Goal: Task Accomplishment & Management: Manage account settings

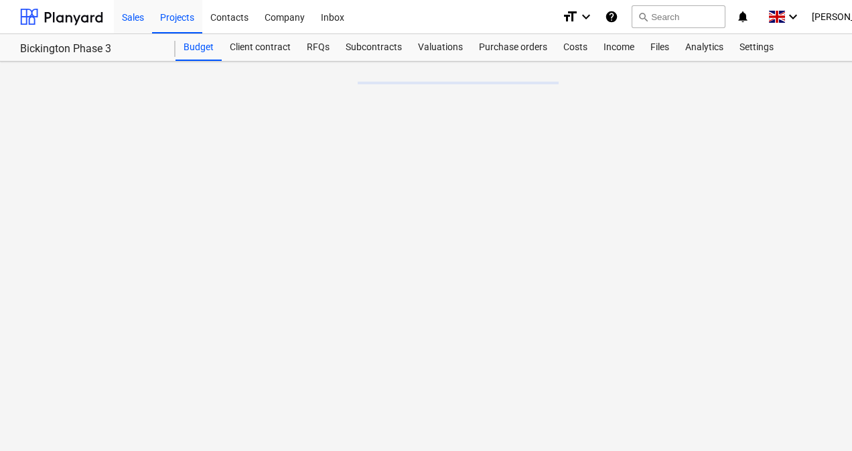
click at [129, 17] on div "Sales" at bounding box center [133, 16] width 38 height 34
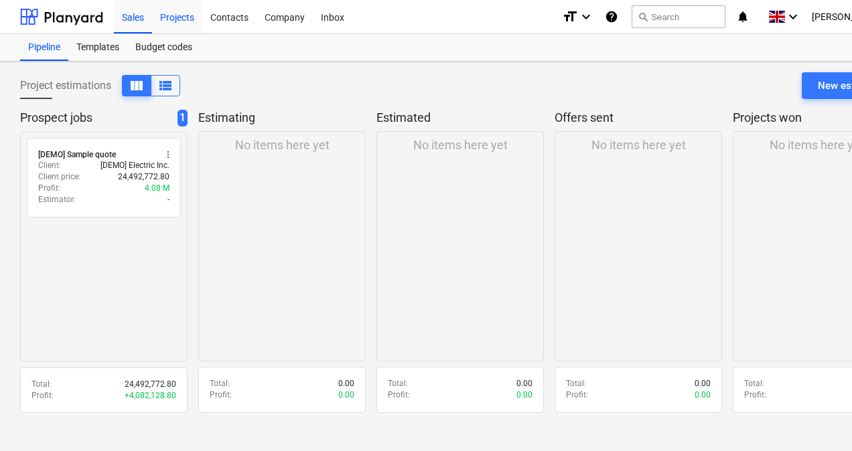
click at [178, 17] on div "Projects" at bounding box center [177, 16] width 50 height 34
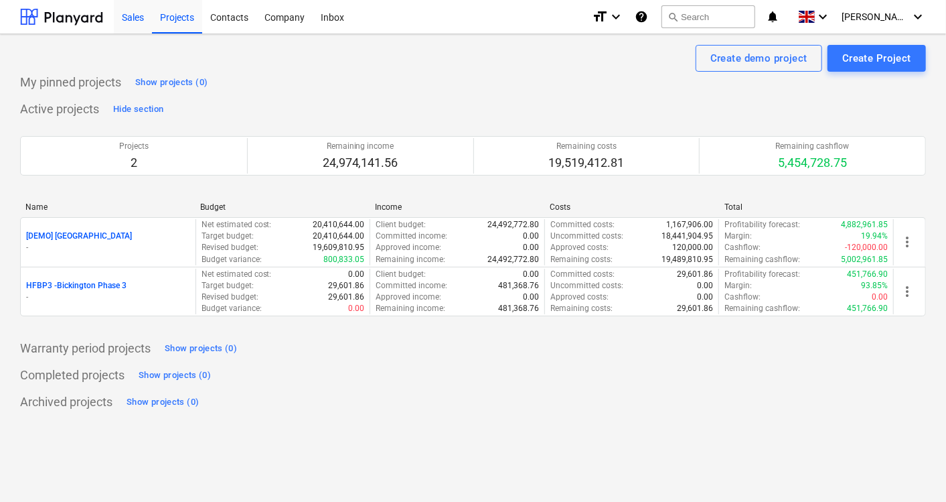
click at [135, 19] on div "Sales" at bounding box center [133, 16] width 38 height 34
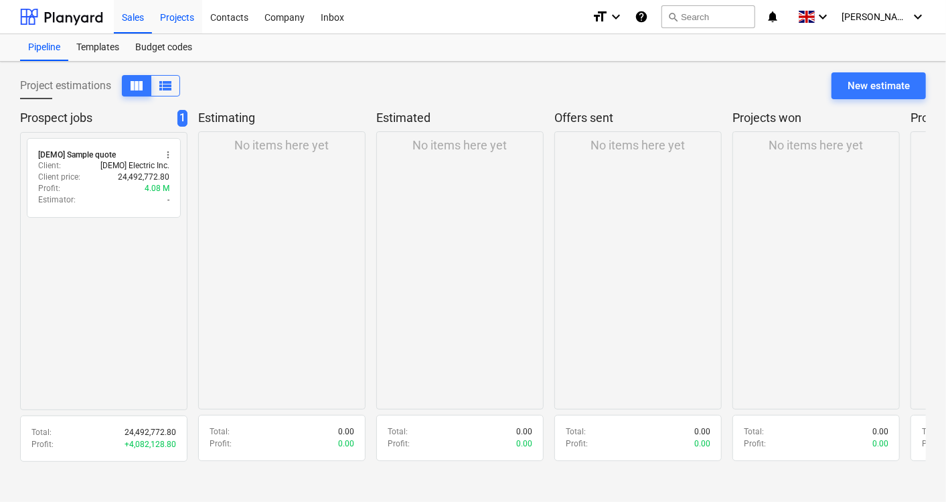
click at [186, 15] on div "Projects" at bounding box center [177, 16] width 50 height 34
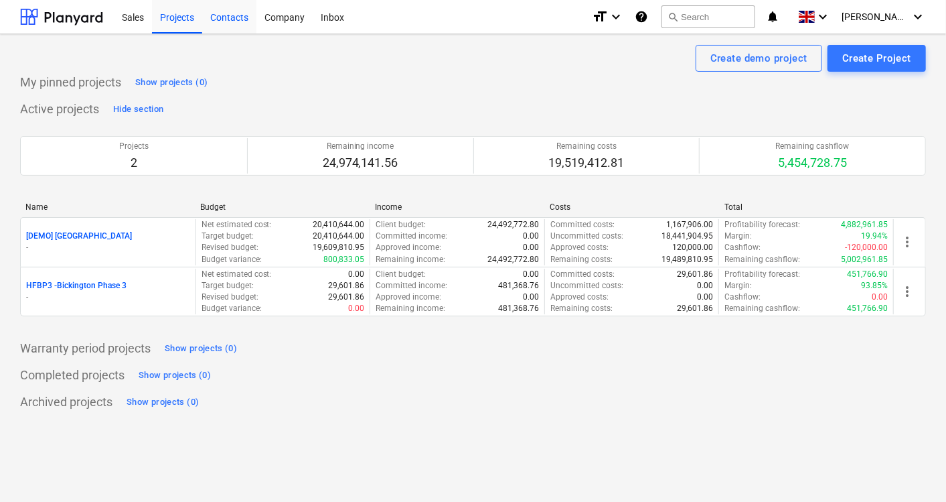
click at [224, 14] on div "Contacts" at bounding box center [229, 16] width 54 height 34
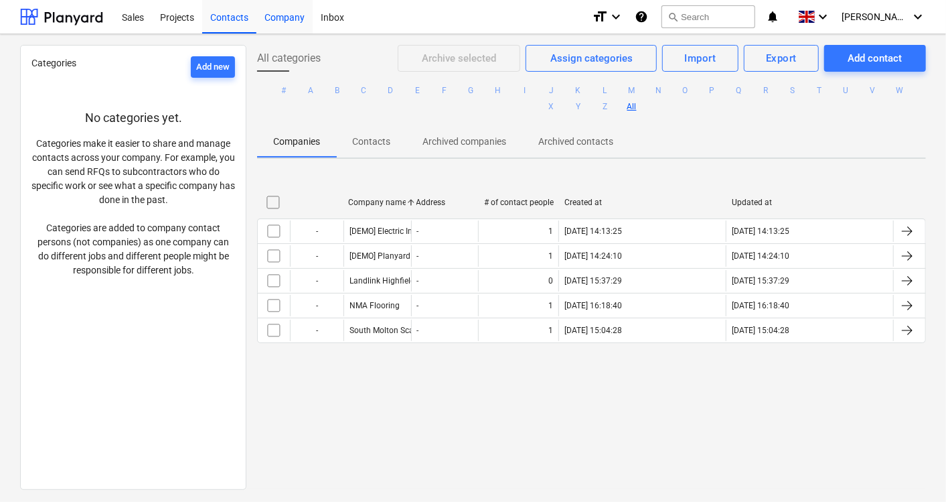
click at [307, 17] on div "Company" at bounding box center [285, 16] width 56 height 34
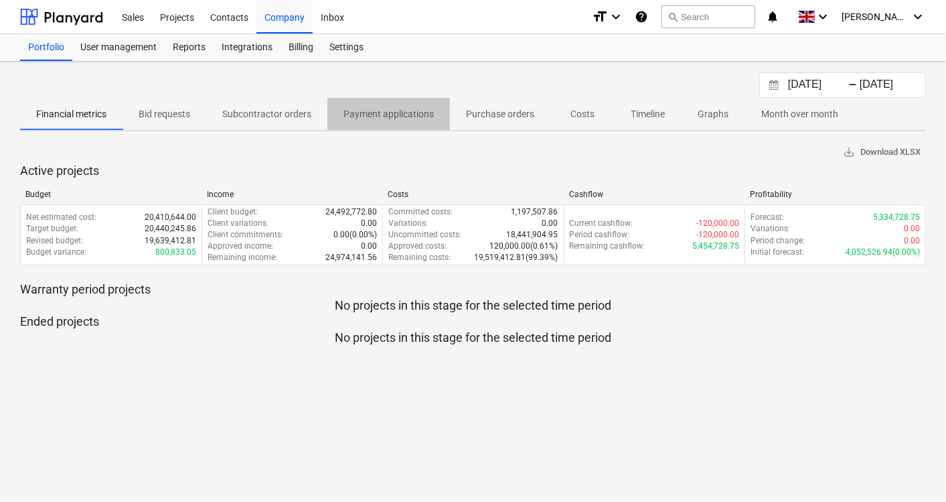
click at [425, 109] on p "Payment applications" at bounding box center [389, 114] width 90 height 14
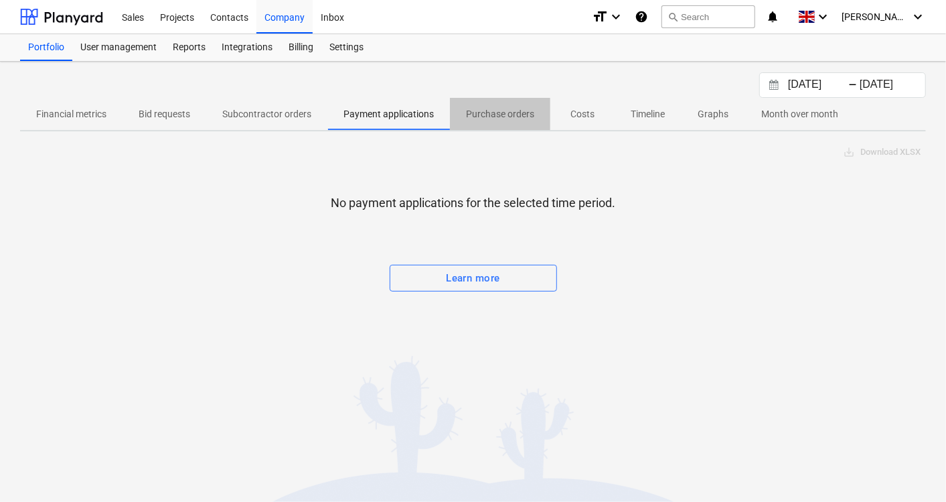
click at [476, 109] on p "Purchase orders" at bounding box center [500, 114] width 68 height 14
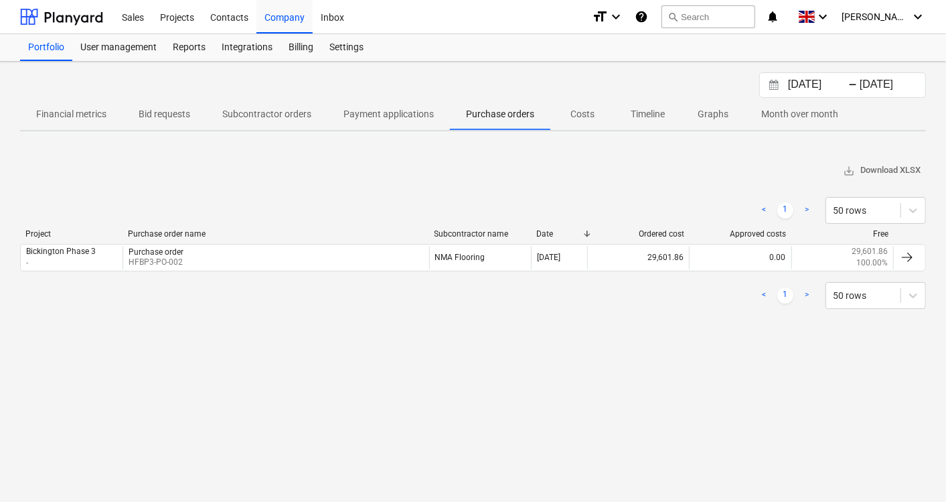
click at [595, 110] on p "Costs" at bounding box center [583, 114] width 32 height 14
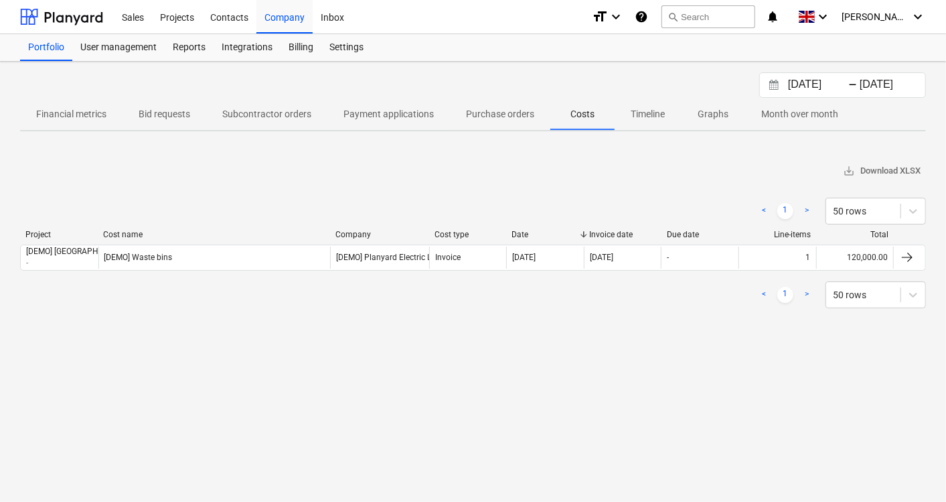
click at [655, 111] on p "Timeline" at bounding box center [648, 114] width 34 height 14
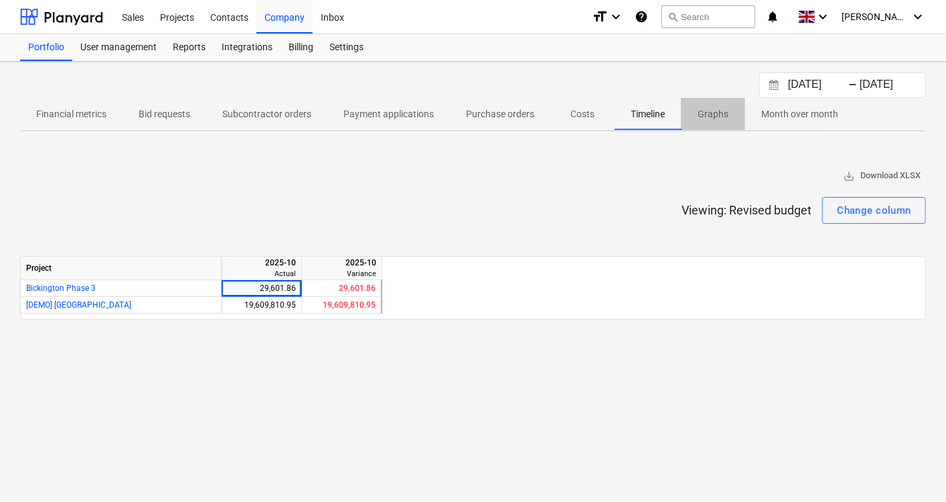
click at [715, 114] on p "Graphs" at bounding box center [713, 114] width 32 height 14
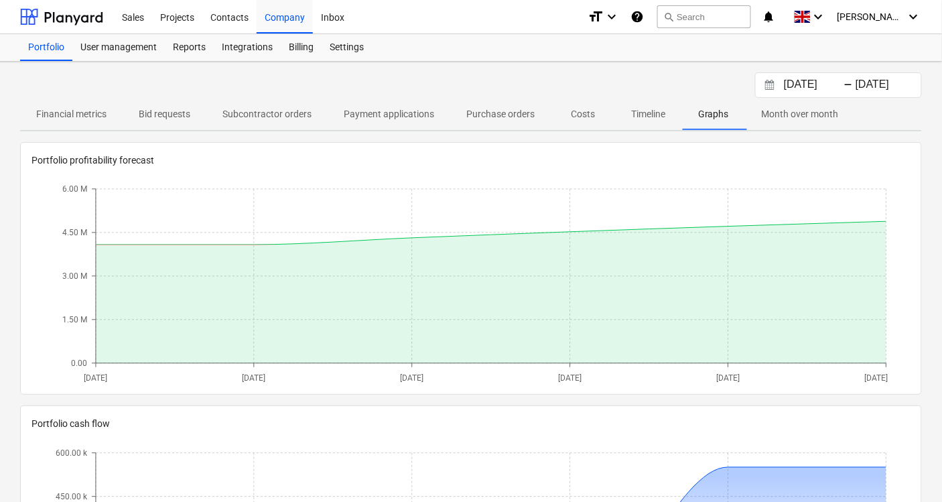
click at [778, 114] on p "Month over month" at bounding box center [800, 114] width 77 height 14
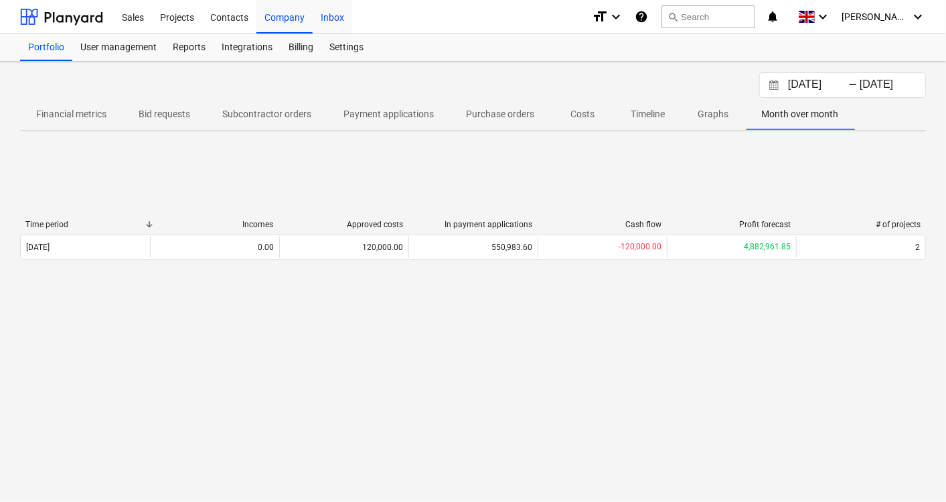
click at [331, 11] on div "Inbox" at bounding box center [333, 16] width 40 height 34
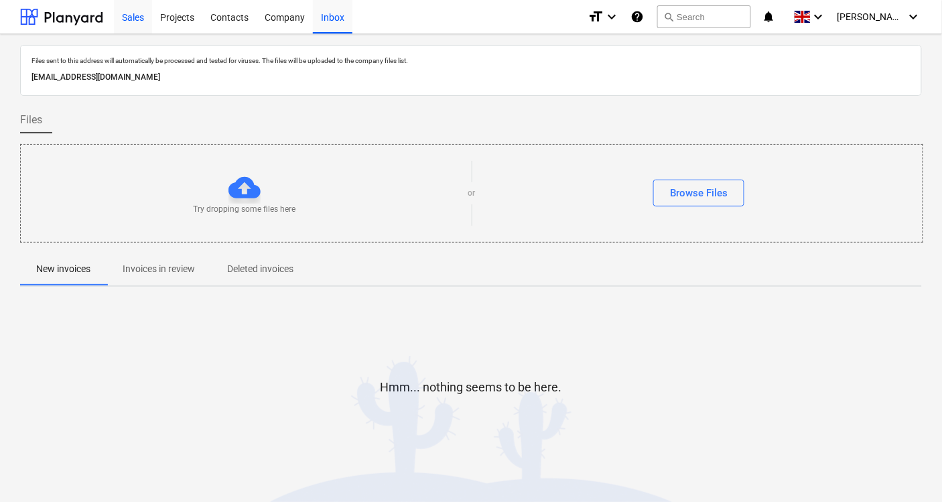
click at [132, 18] on div "Sales" at bounding box center [133, 16] width 38 height 34
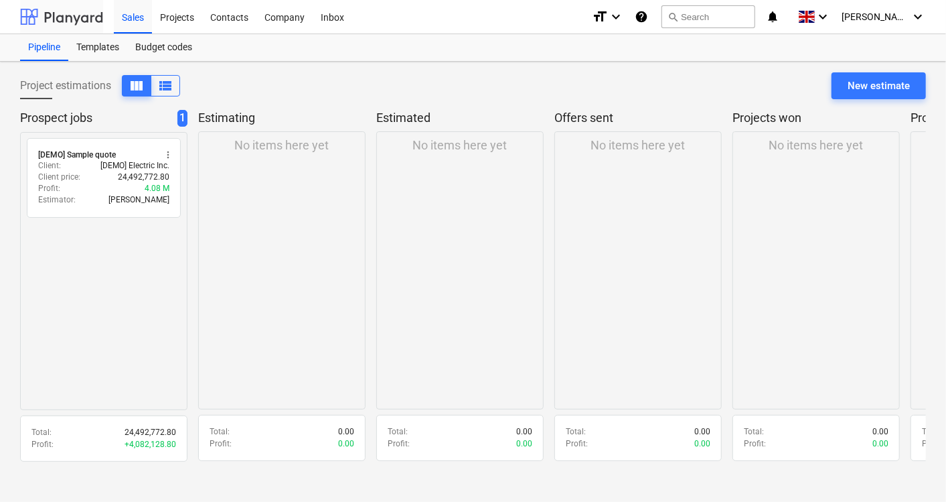
click at [88, 17] on div at bounding box center [61, 16] width 83 height 33
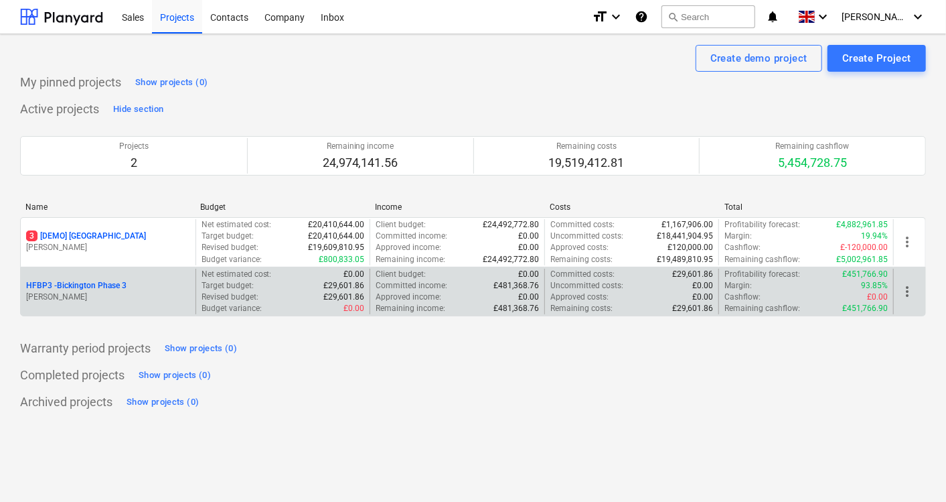
click at [111, 286] on p "HFBP3 - Bickington Phase 3" at bounding box center [76, 285] width 100 height 11
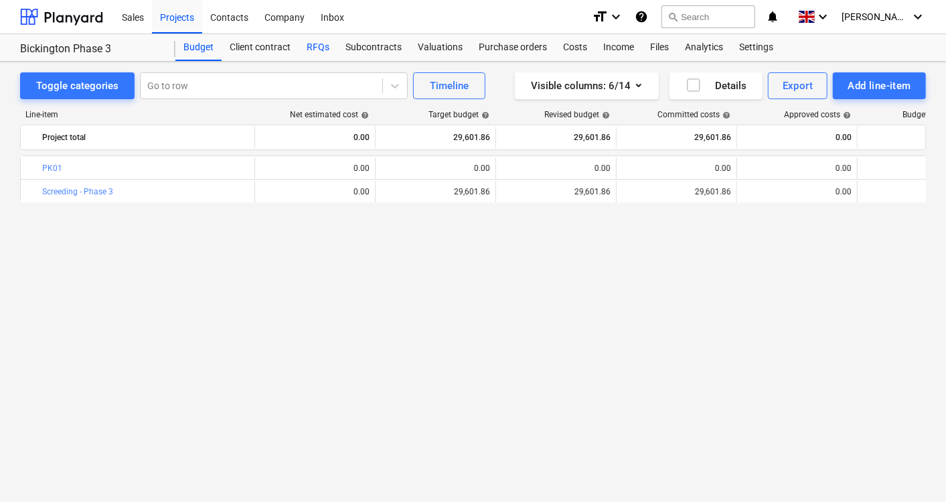
click at [315, 46] on div "RFQs" at bounding box center [318, 47] width 39 height 27
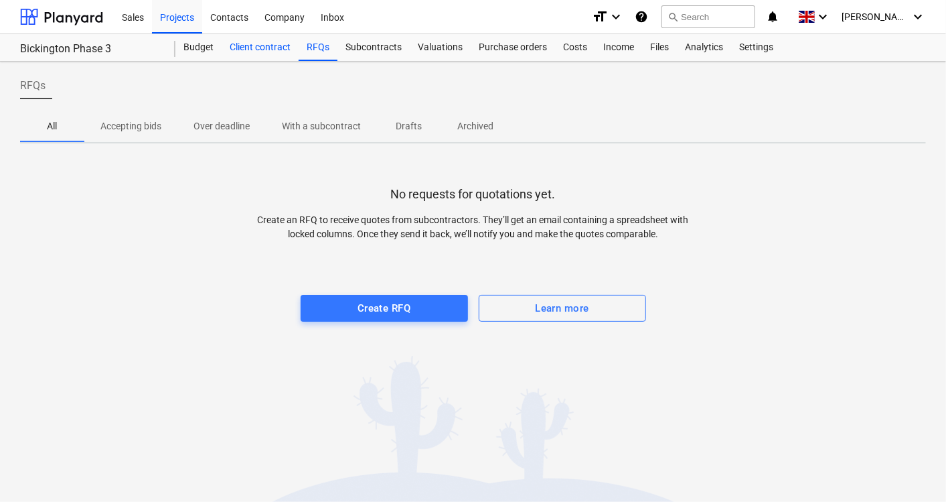
click at [271, 49] on div "Client contract" at bounding box center [260, 47] width 77 height 27
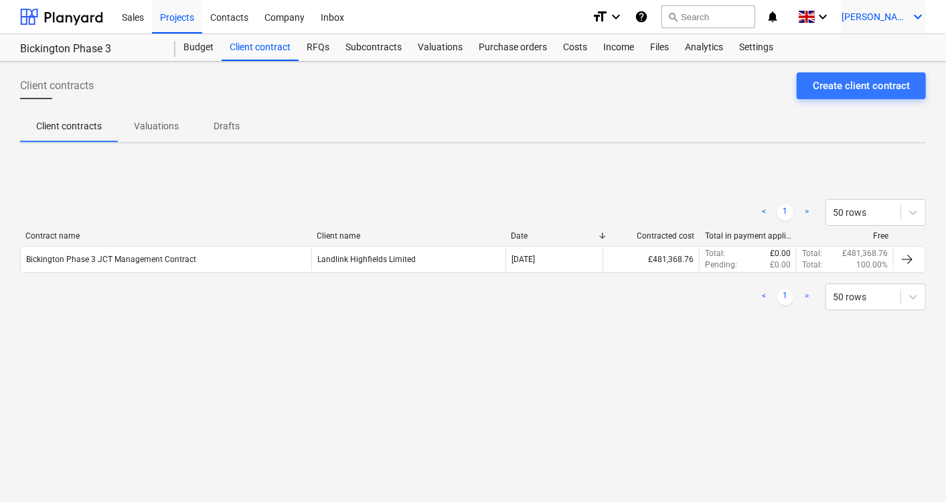
click at [847, 20] on span "[PERSON_NAME]" at bounding box center [875, 16] width 67 height 11
click at [847, 52] on div "Settings" at bounding box center [886, 52] width 80 height 21
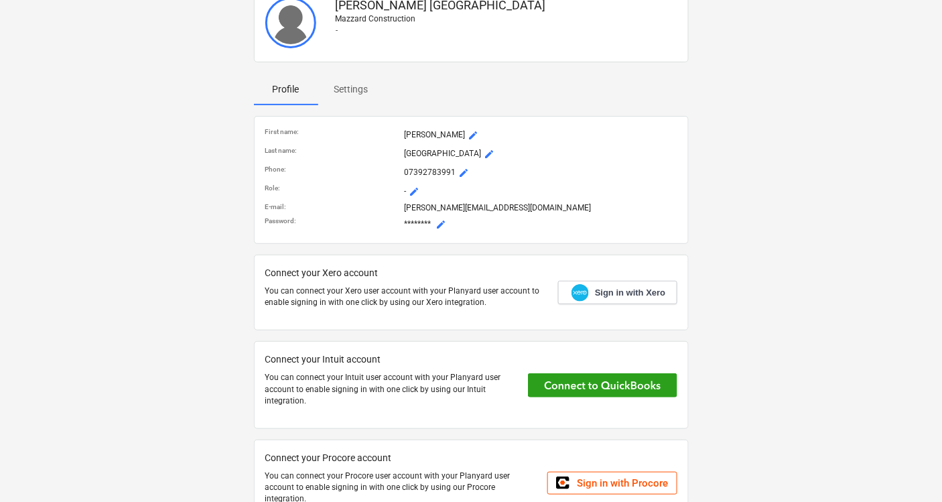
scroll to position [90, 0]
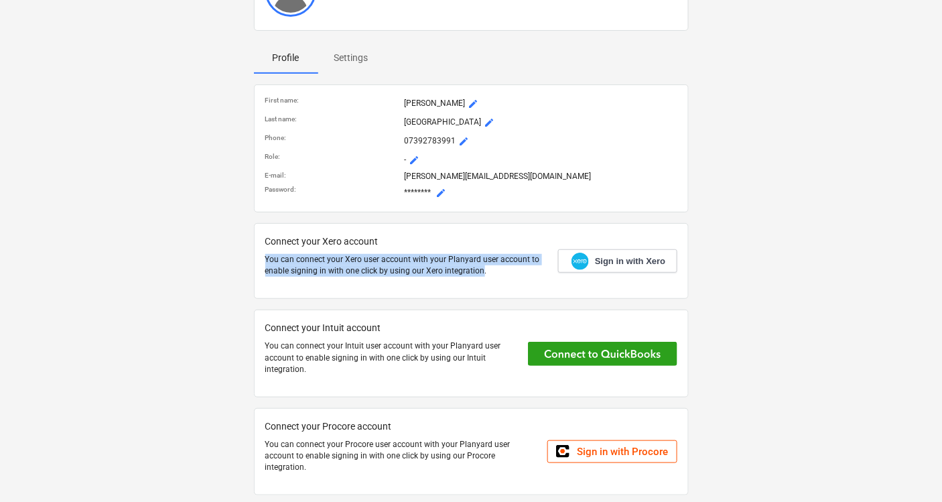
drag, startPoint x: 478, startPoint y: 269, endPoint x: 260, endPoint y: 256, distance: 218.1
click at [260, 256] on div "Connect your Xero account You can connect your Xero user account with your Plan…" at bounding box center [471, 261] width 435 height 76
drag, startPoint x: 260, startPoint y: 256, endPoint x: 329, endPoint y: 268, distance: 70.0
click at [329, 268] on p "You can connect your Xero user account with your Planyard user account to enabl…" at bounding box center [406, 265] width 282 height 23
click at [289, 269] on p "You can connect your Xero user account with your Planyard user account to enabl…" at bounding box center [406, 265] width 282 height 23
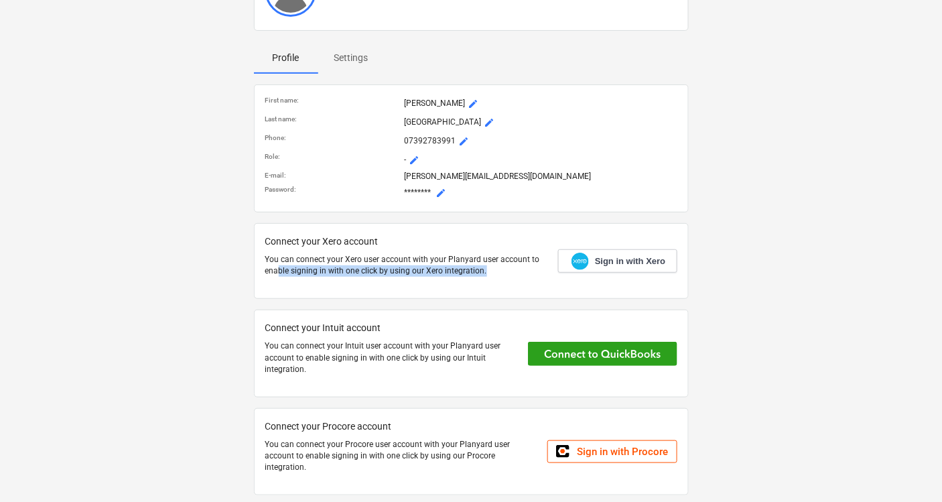
drag, startPoint x: 278, startPoint y: 268, endPoint x: 512, endPoint y: 268, distance: 233.8
click at [512, 268] on p "You can connect your Xero user account with your Planyard user account to enabl…" at bounding box center [406, 265] width 282 height 23
drag, startPoint x: 512, startPoint y: 268, endPoint x: 885, endPoint y: 82, distance: 416.7
click at [847, 82] on div "[PERSON_NAME] Construction - Profile Settings First name : [PERSON_NAME] mode_e…" at bounding box center [471, 230] width 912 height 562
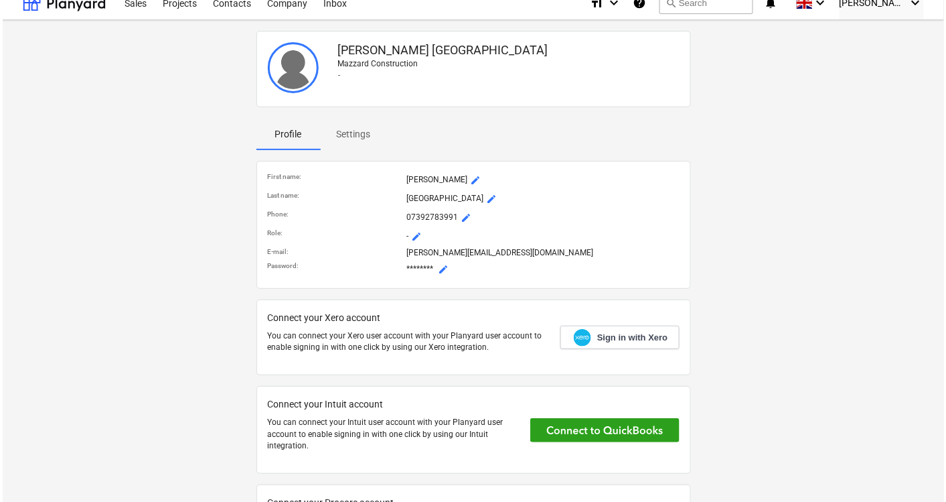
scroll to position [0, 0]
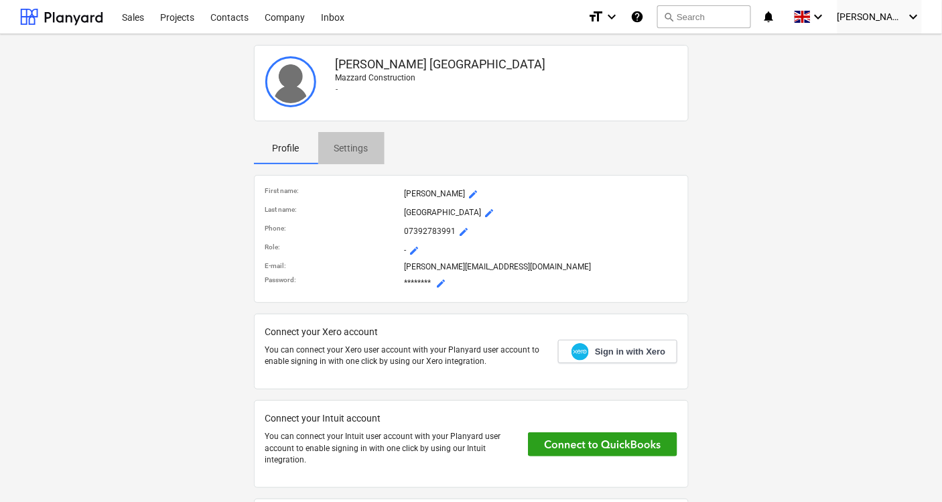
click at [353, 148] on p "Settings" at bounding box center [351, 148] width 34 height 14
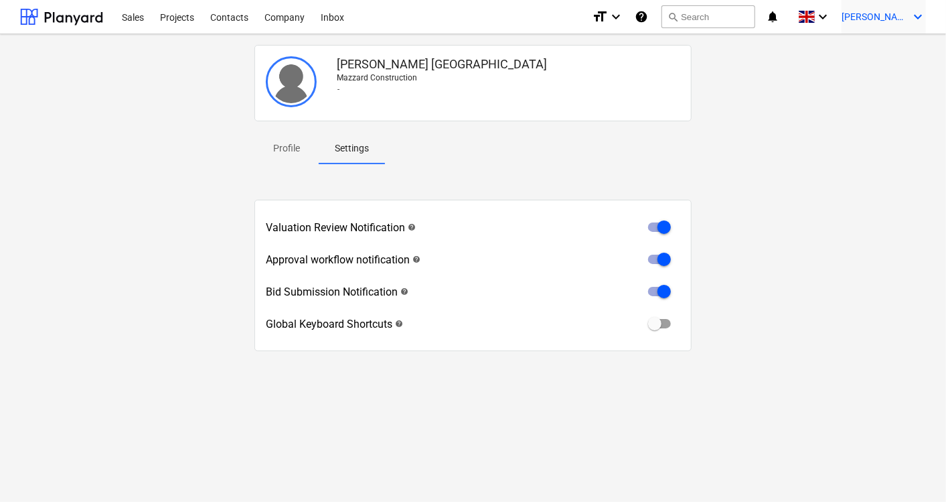
click at [847, 15] on span "[PERSON_NAME]" at bounding box center [875, 16] width 67 height 11
click at [818, 165] on div at bounding box center [473, 251] width 946 height 502
